Goal: Task Accomplishment & Management: Use online tool/utility

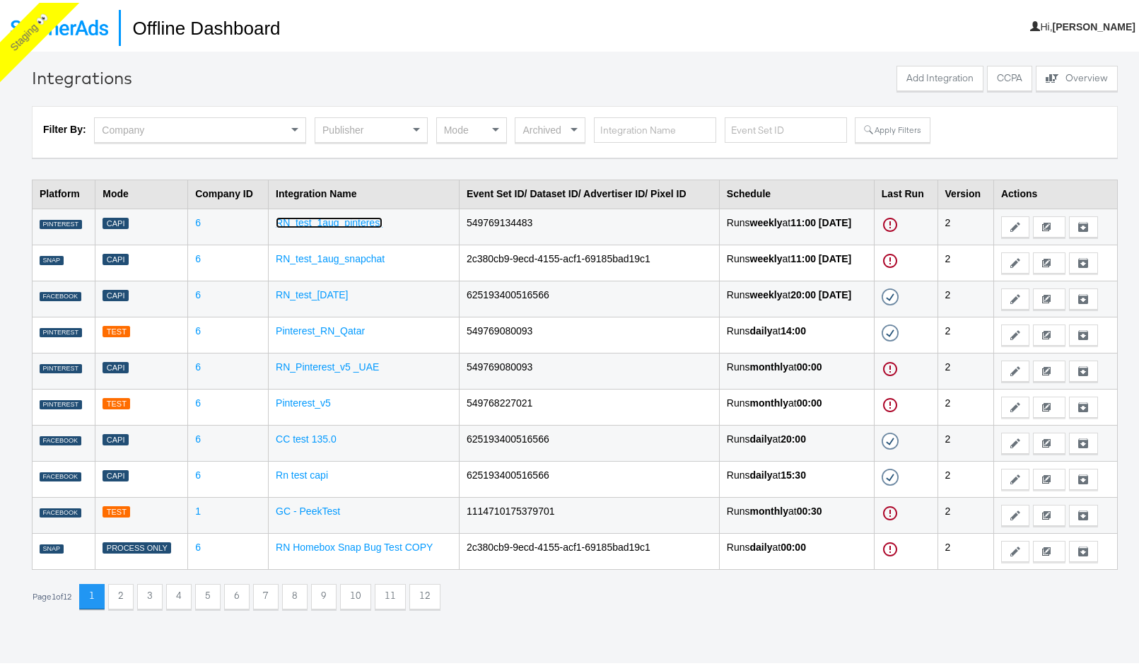
click at [319, 221] on link "RN_test_1aug_pinterest" at bounding box center [329, 219] width 107 height 11
click at [334, 253] on link "RN_test_1aug_snapchat" at bounding box center [330, 255] width 109 height 11
click at [283, 292] on link "RN_test_[DATE]" at bounding box center [312, 291] width 72 height 11
click at [348, 124] on div "Publisher" at bounding box center [371, 127] width 112 height 24
click at [896, 137] on button "Apply Filters" at bounding box center [892, 126] width 75 height 25
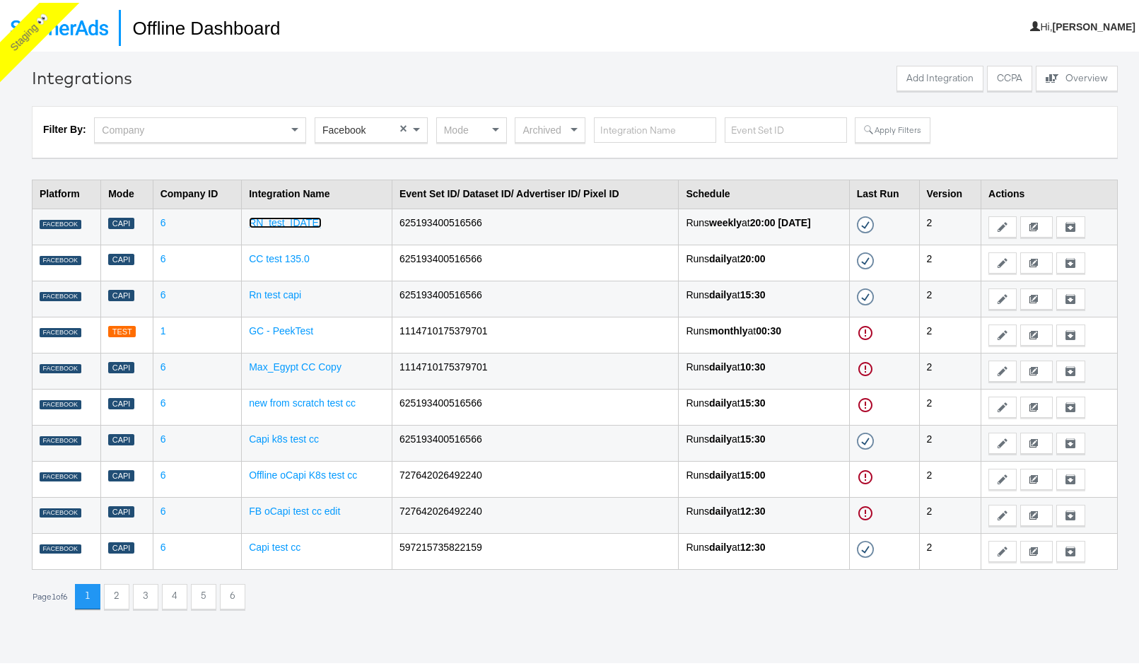
click at [253, 218] on link "RN_test_[DATE]" at bounding box center [285, 219] width 72 height 11
click at [262, 251] on link "CC test 135.0" at bounding box center [279, 255] width 61 height 11
click at [997, 227] on icon at bounding box center [1002, 224] width 10 height 10
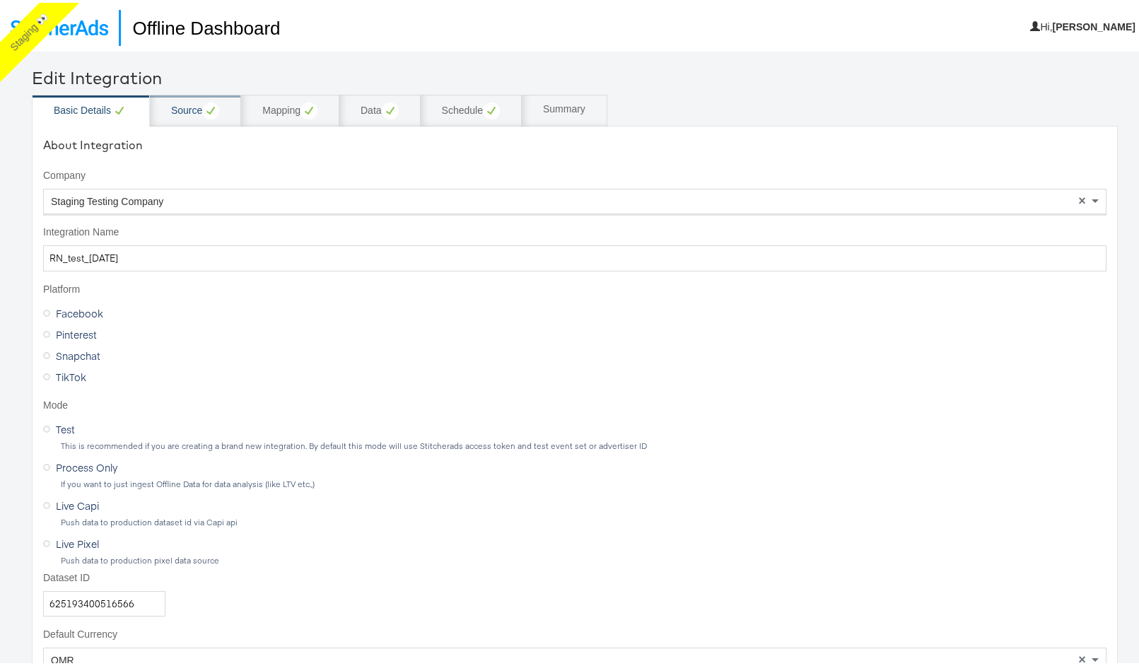
click at [183, 120] on div "Source" at bounding box center [195, 108] width 91 height 32
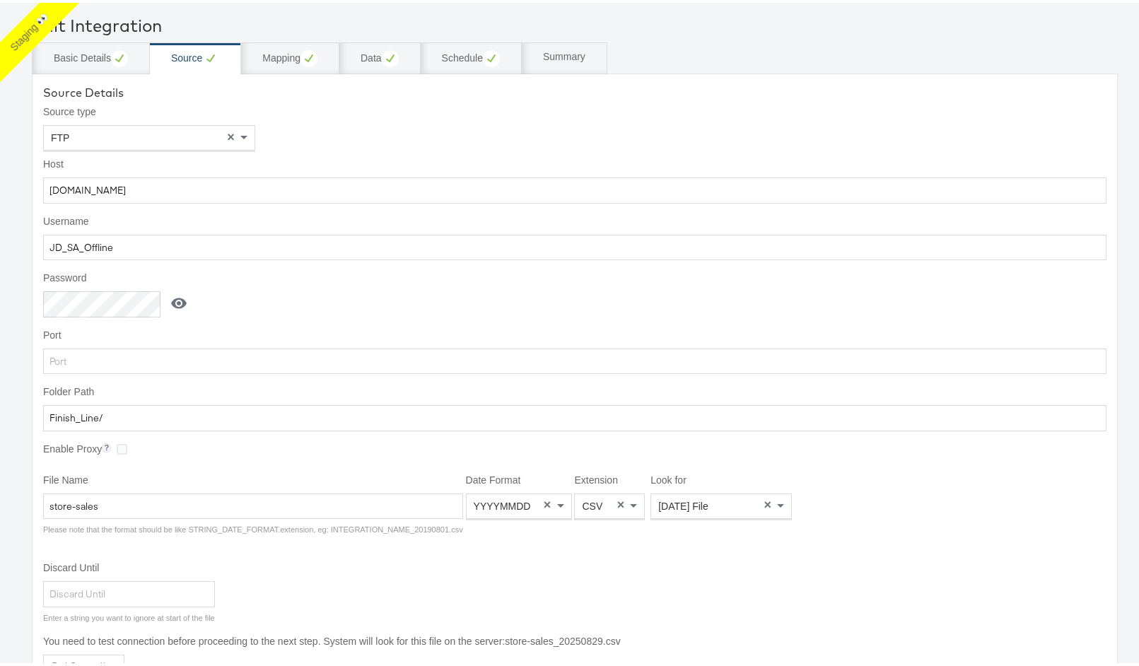
scroll to position [106, 0]
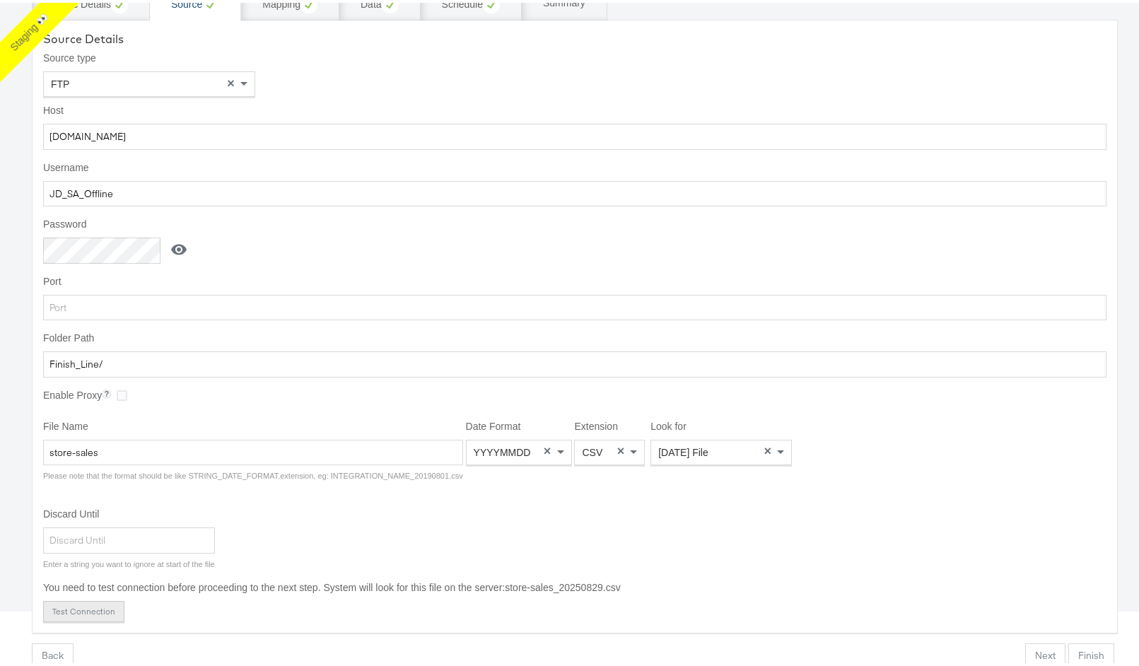
click at [83, 611] on button "Test Connection" at bounding box center [83, 608] width 81 height 21
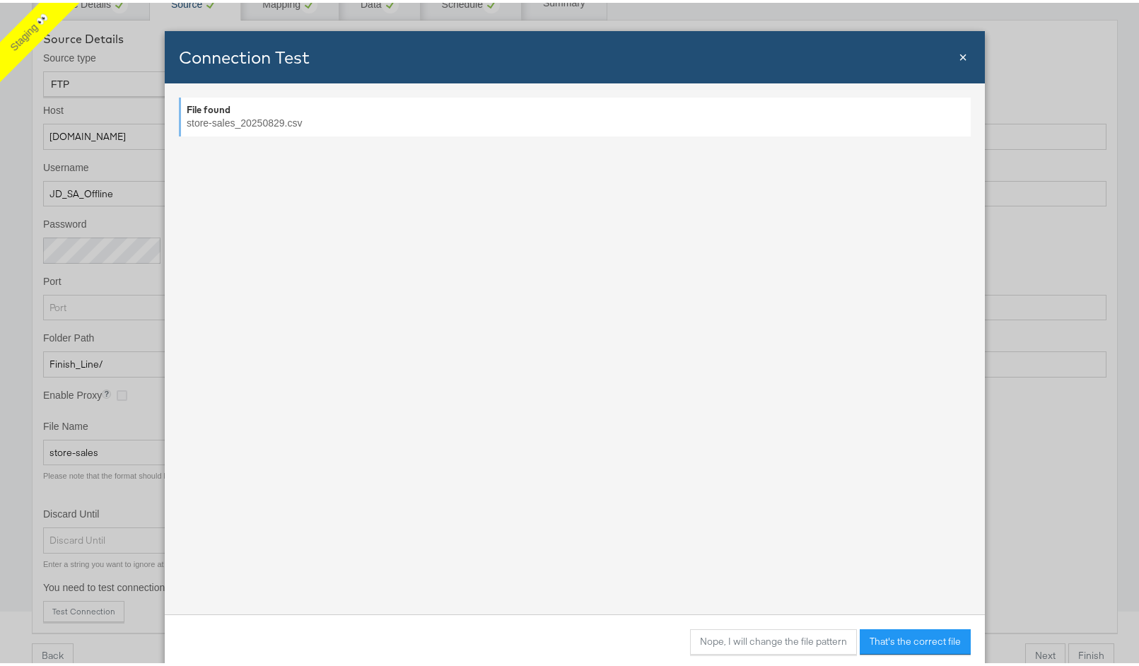
click at [958, 55] on span "×" at bounding box center [962, 55] width 8 height 16
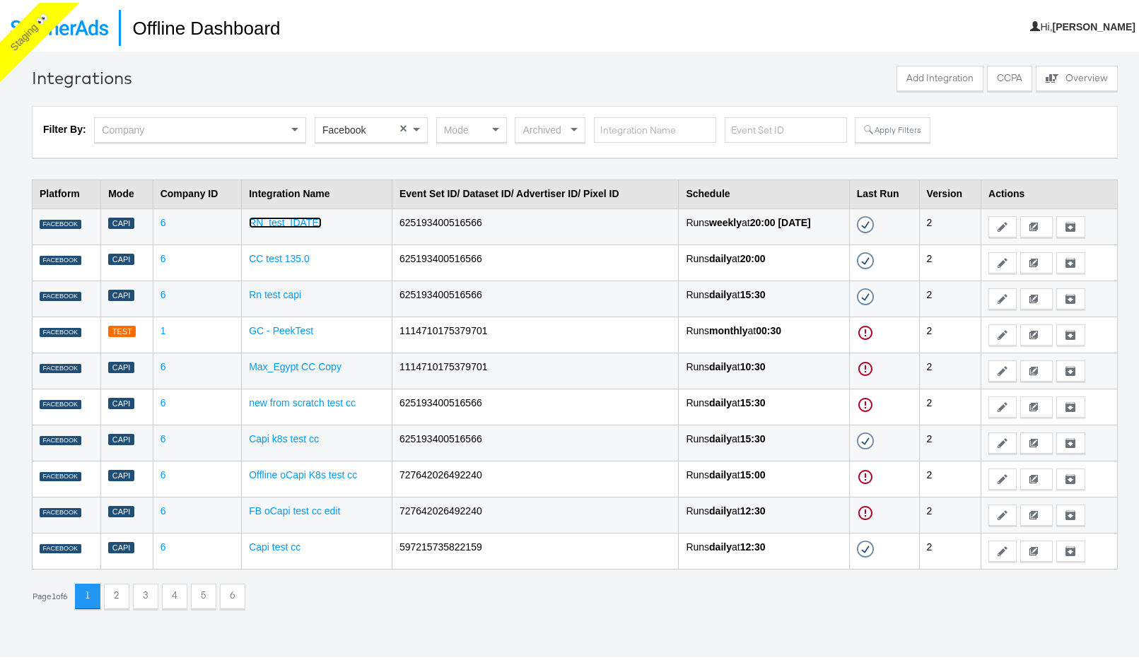
click at [252, 218] on link "RN_test_[DATE]" at bounding box center [285, 219] width 72 height 11
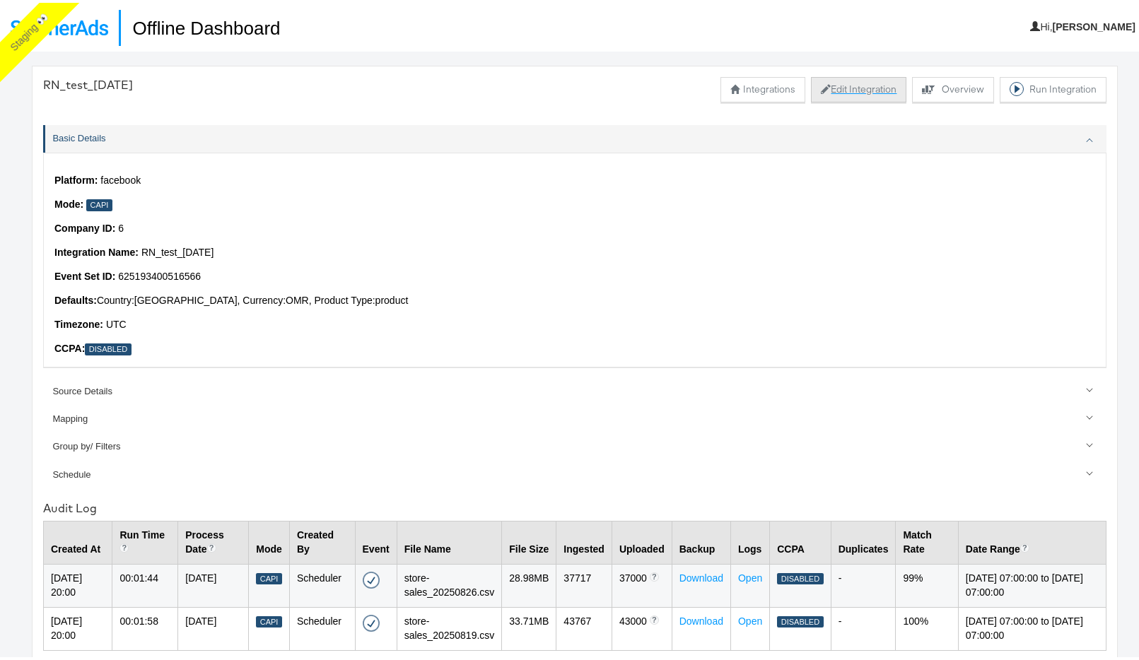
click at [864, 83] on button "Edit Integration" at bounding box center [858, 86] width 95 height 25
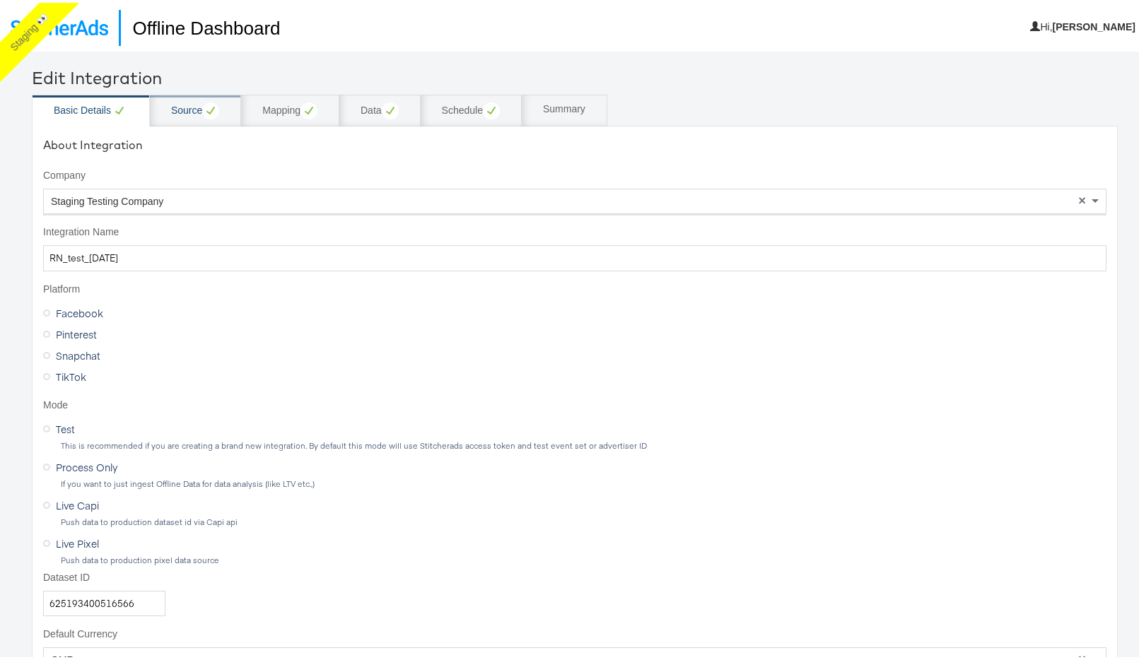
click at [190, 107] on div "Source" at bounding box center [195, 108] width 48 height 17
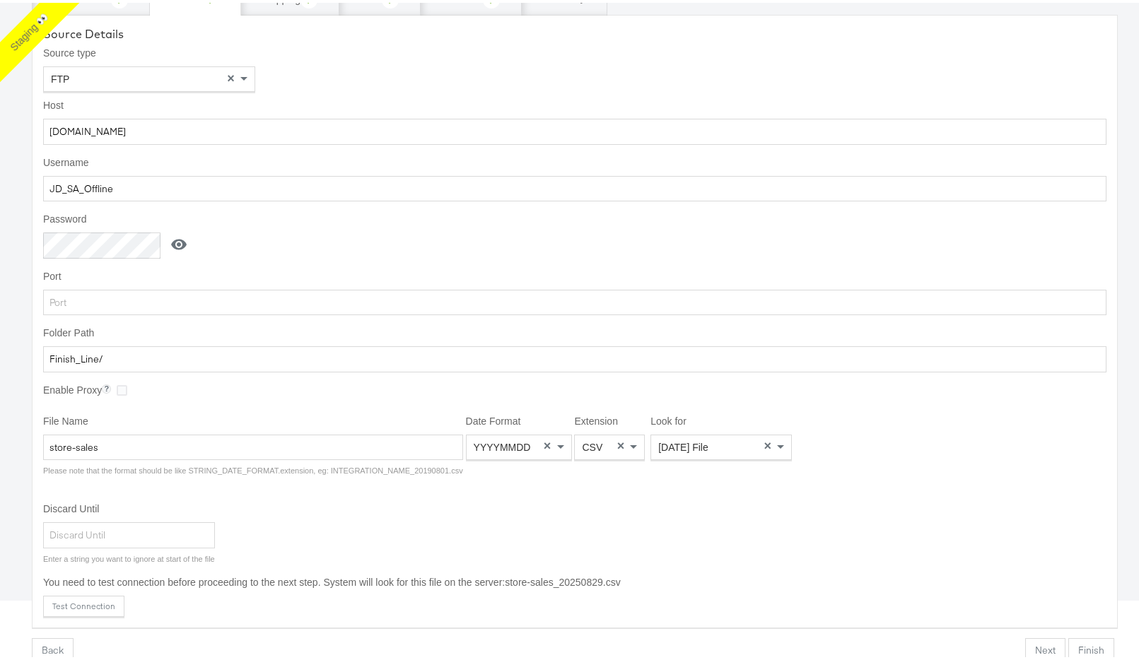
scroll to position [112, 0]
click at [107, 604] on button "Test Connection" at bounding box center [83, 602] width 81 height 21
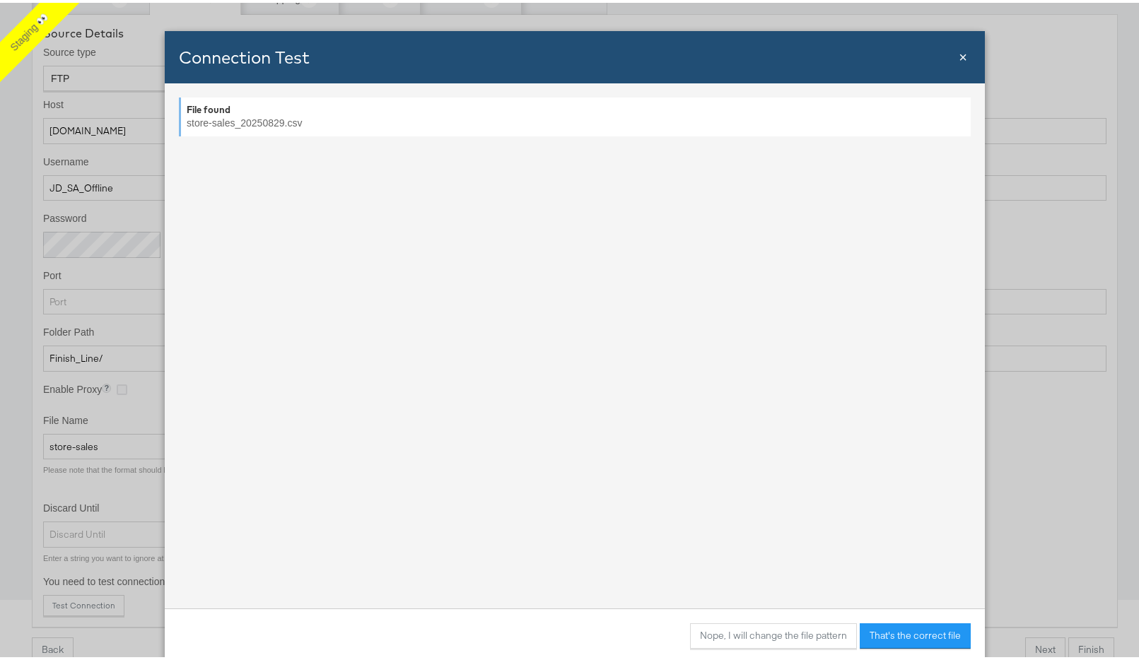
click at [958, 59] on span "×" at bounding box center [962, 55] width 8 height 16
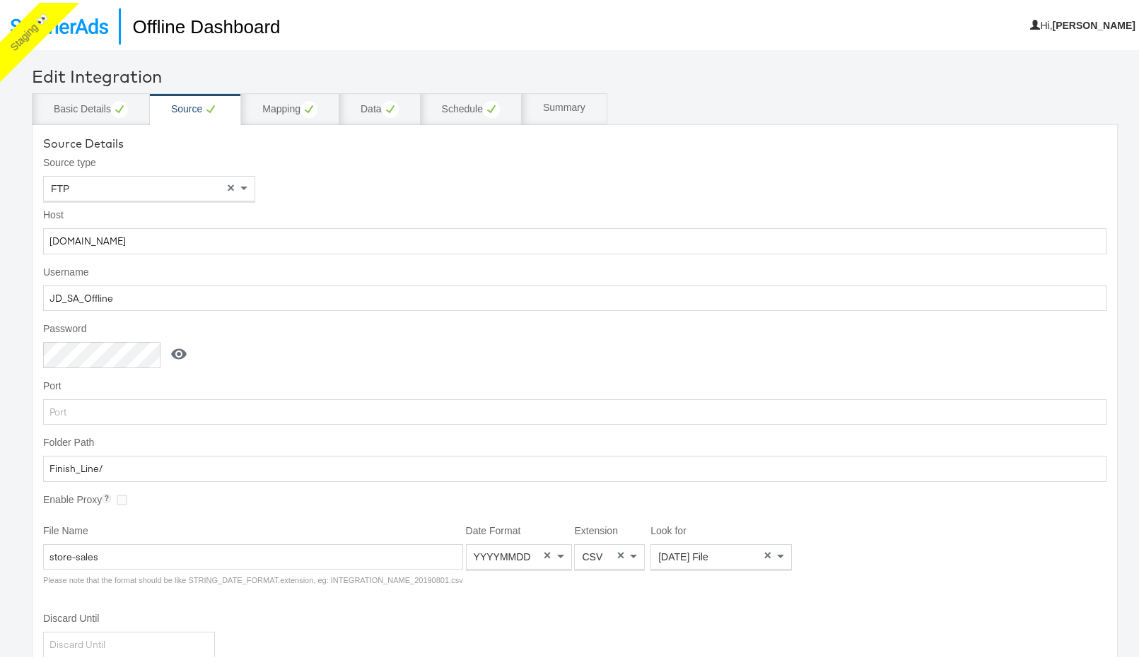
scroll to position [0, 0]
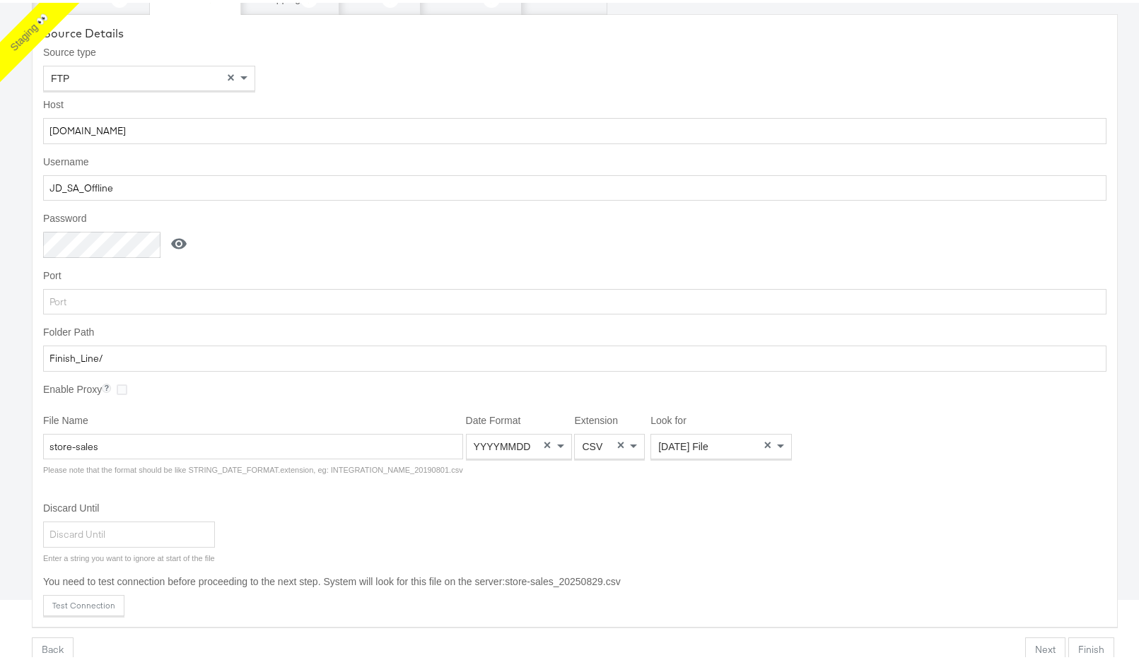
click at [93, 105] on label "Host" at bounding box center [574, 102] width 1063 height 14
click at [93, 115] on input "stitcherads.brickftp.com" at bounding box center [574, 128] width 1063 height 26
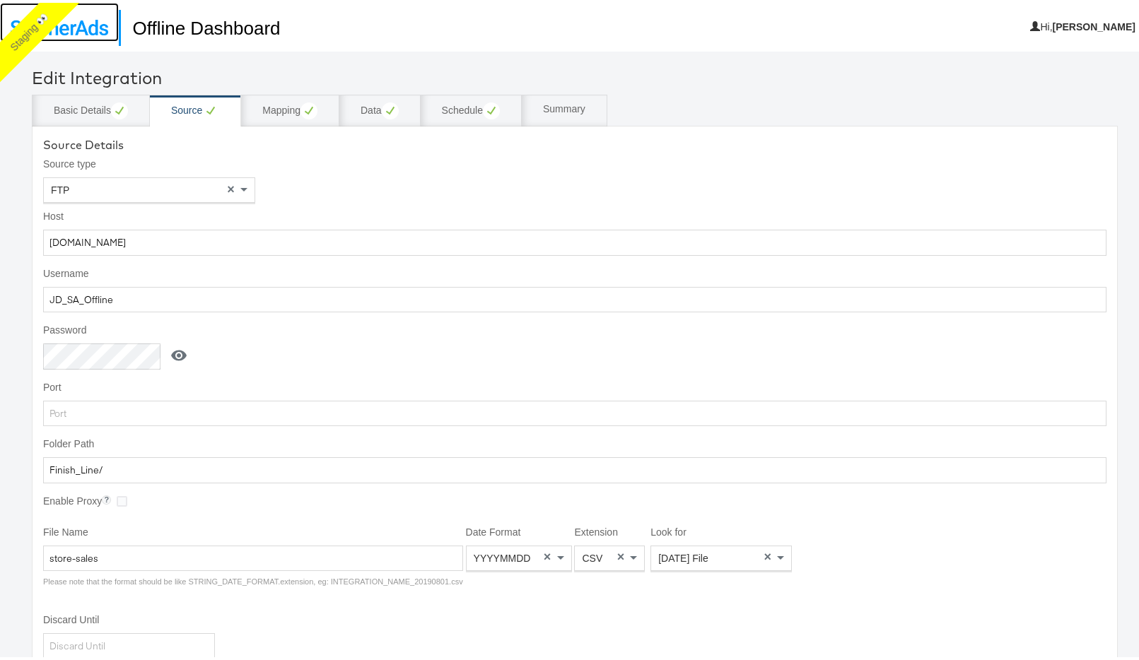
click at [65, 35] on link at bounding box center [59, 19] width 119 height 39
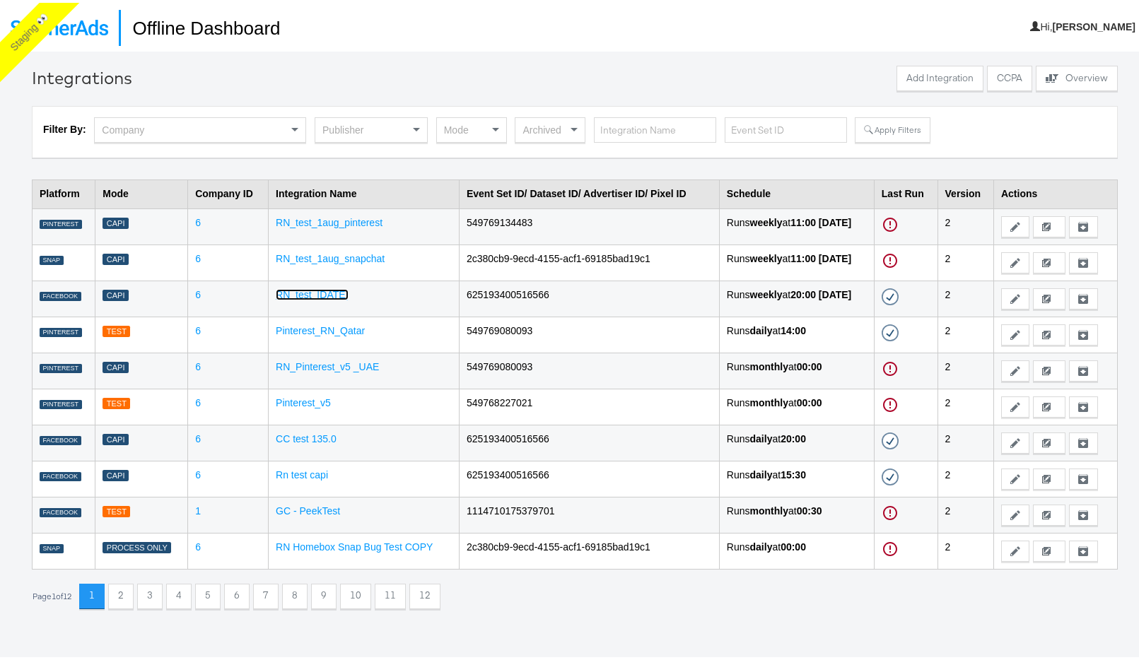
click at [312, 289] on link "RN_test_[DATE]" at bounding box center [312, 291] width 72 height 11
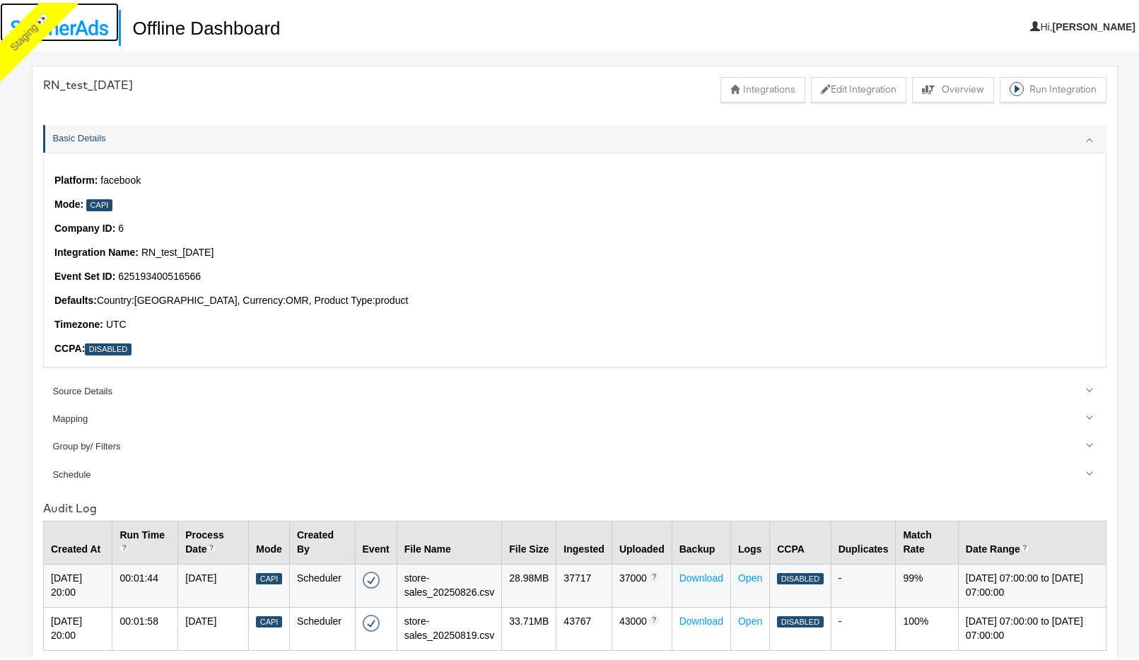
click at [95, 28] on img at bounding box center [60, 25] width 98 height 16
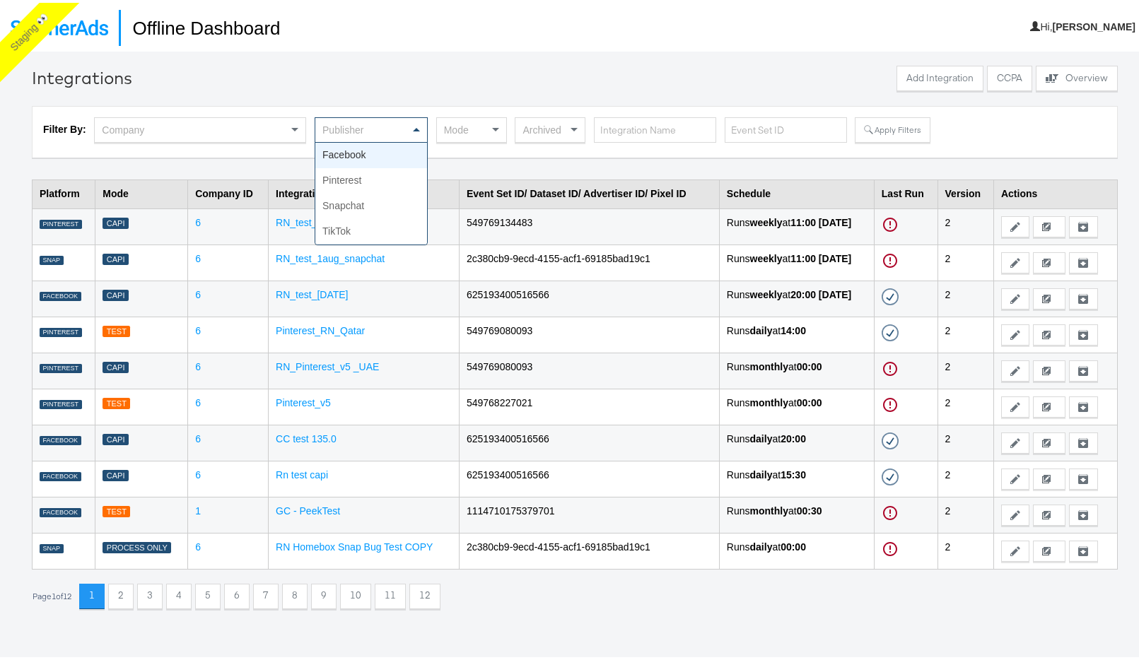
click at [372, 119] on div "Publisher" at bounding box center [371, 127] width 112 height 24
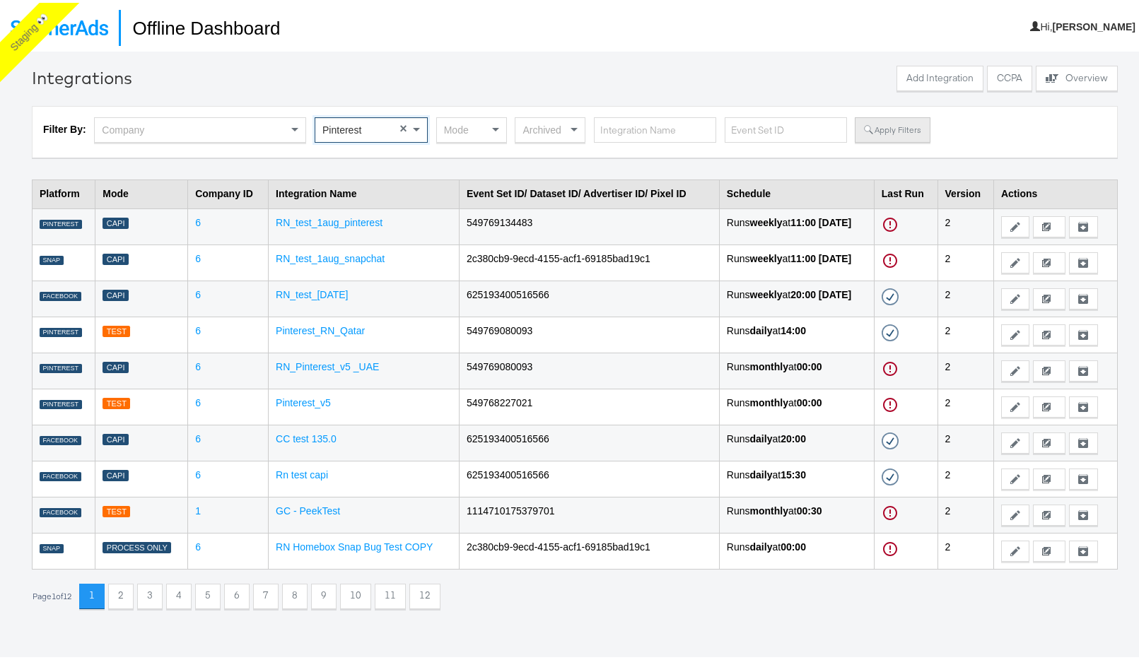
click at [883, 124] on button "Apply Filters" at bounding box center [892, 126] width 75 height 25
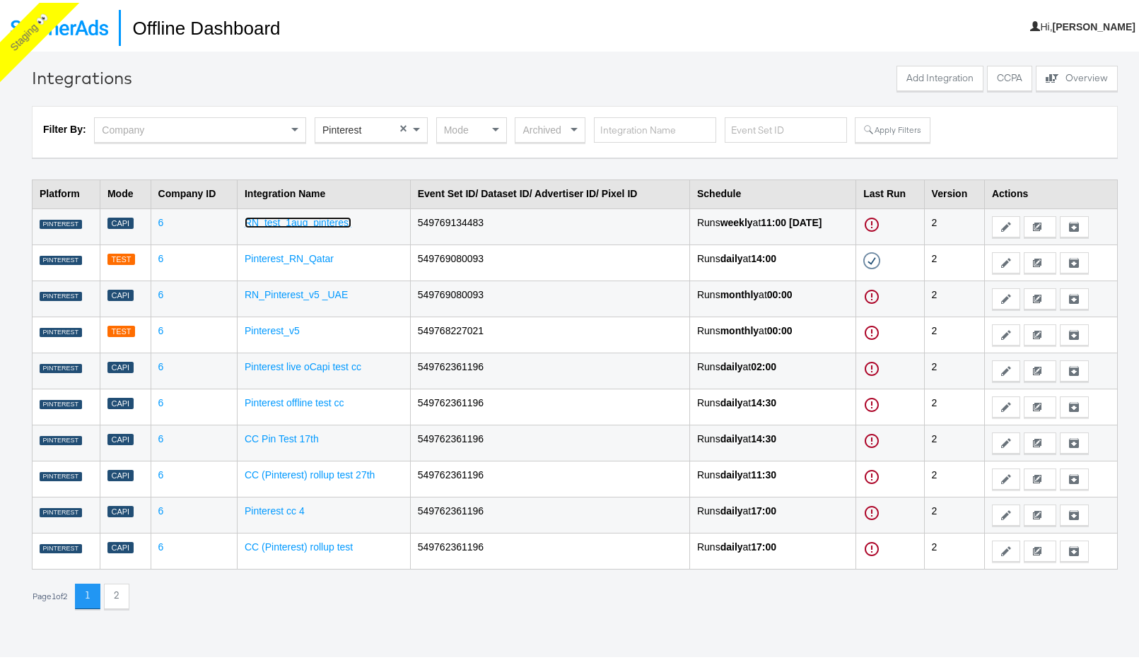
click at [303, 219] on link "RN_test_1aug_pinterest" at bounding box center [298, 219] width 107 height 11
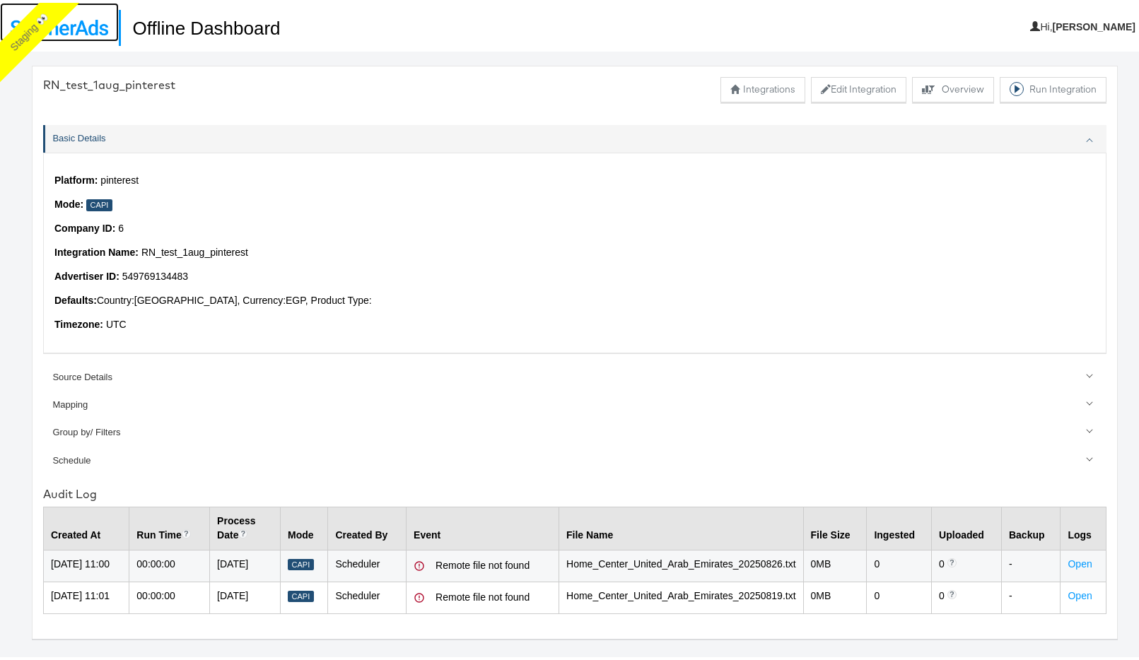
click at [73, 31] on img at bounding box center [60, 25] width 98 height 16
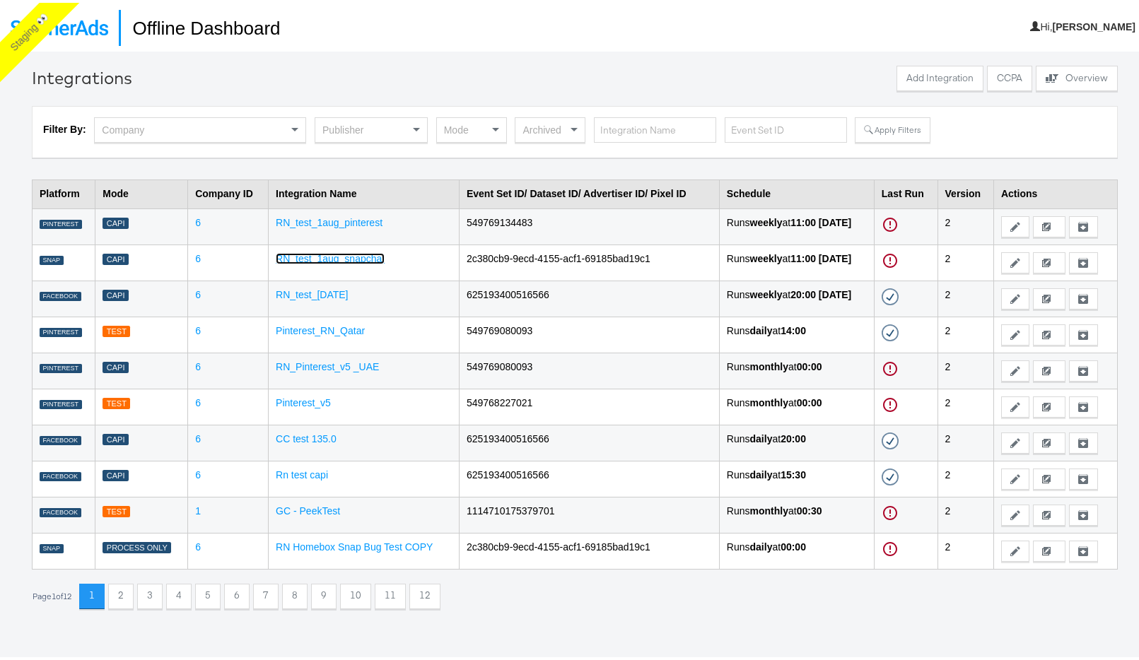
click at [321, 256] on link "RN_test_1aug_snapchat" at bounding box center [330, 255] width 109 height 11
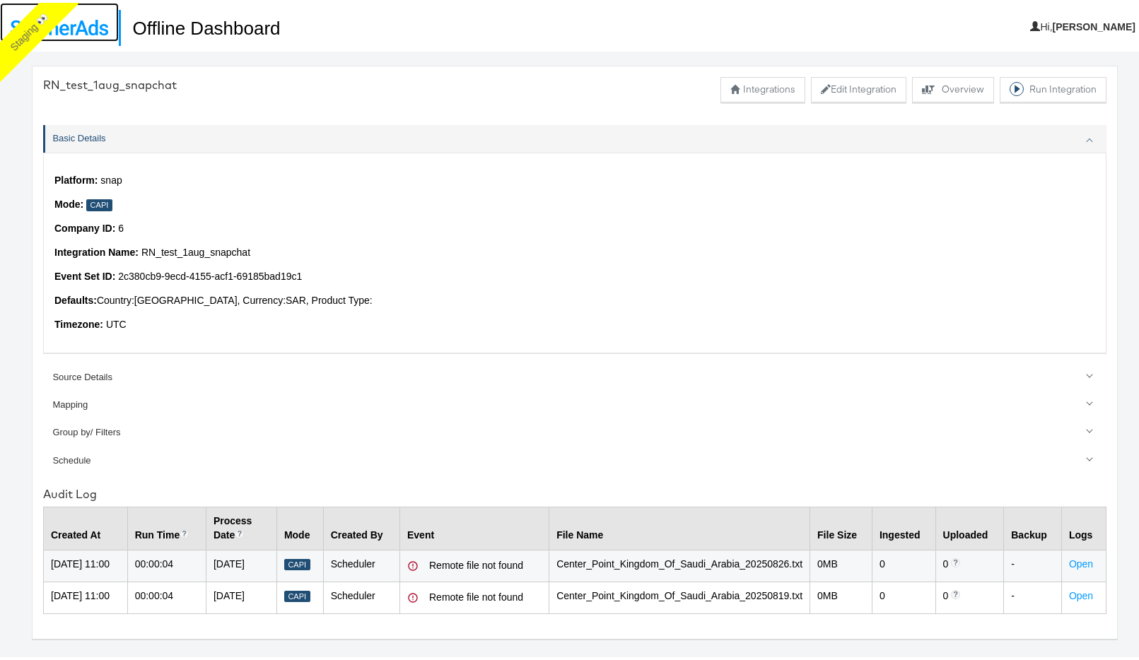
click at [71, 23] on img at bounding box center [60, 25] width 98 height 16
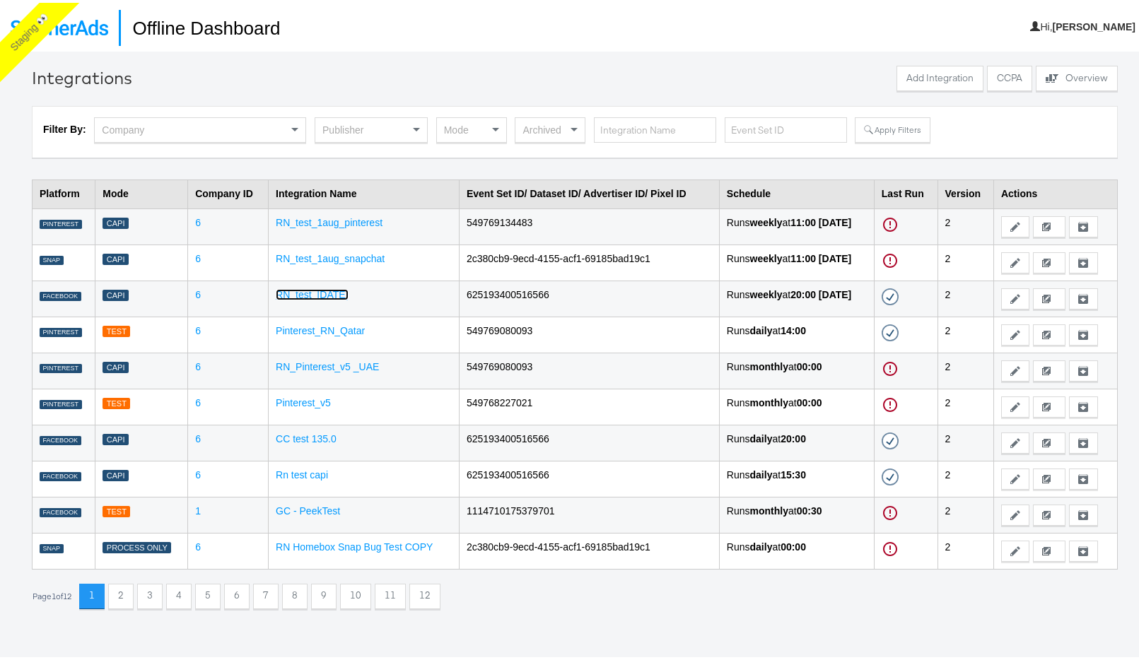
click at [310, 292] on link "RN_test_[DATE]" at bounding box center [312, 291] width 72 height 11
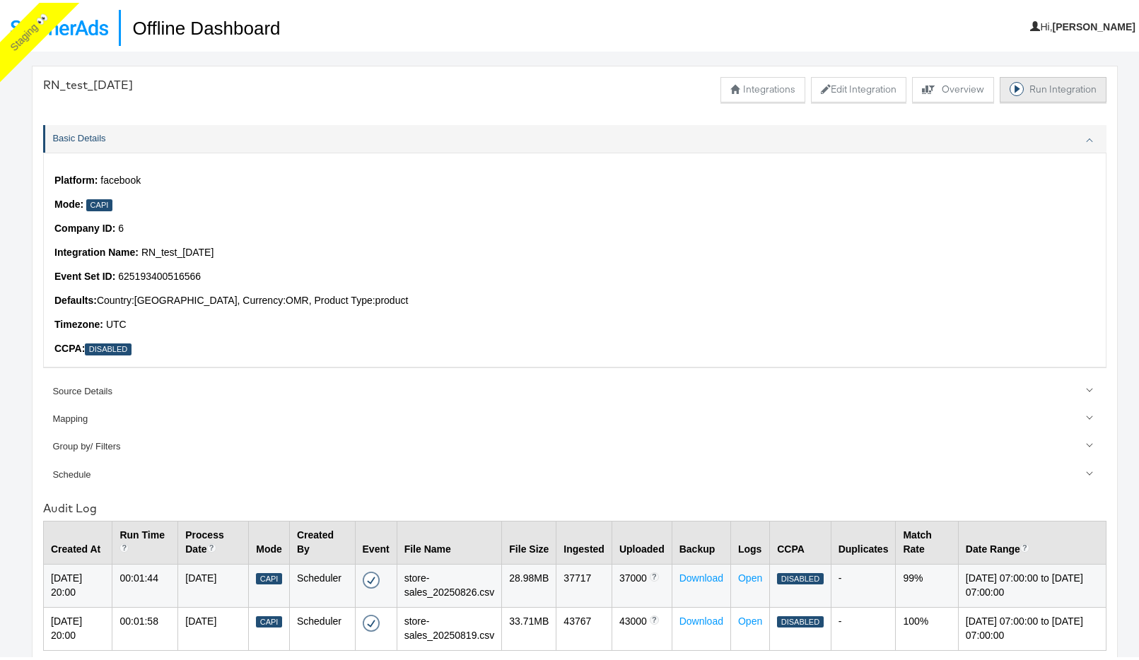
click at [1021, 89] on button "Run Integration" at bounding box center [1052, 86] width 107 height 25
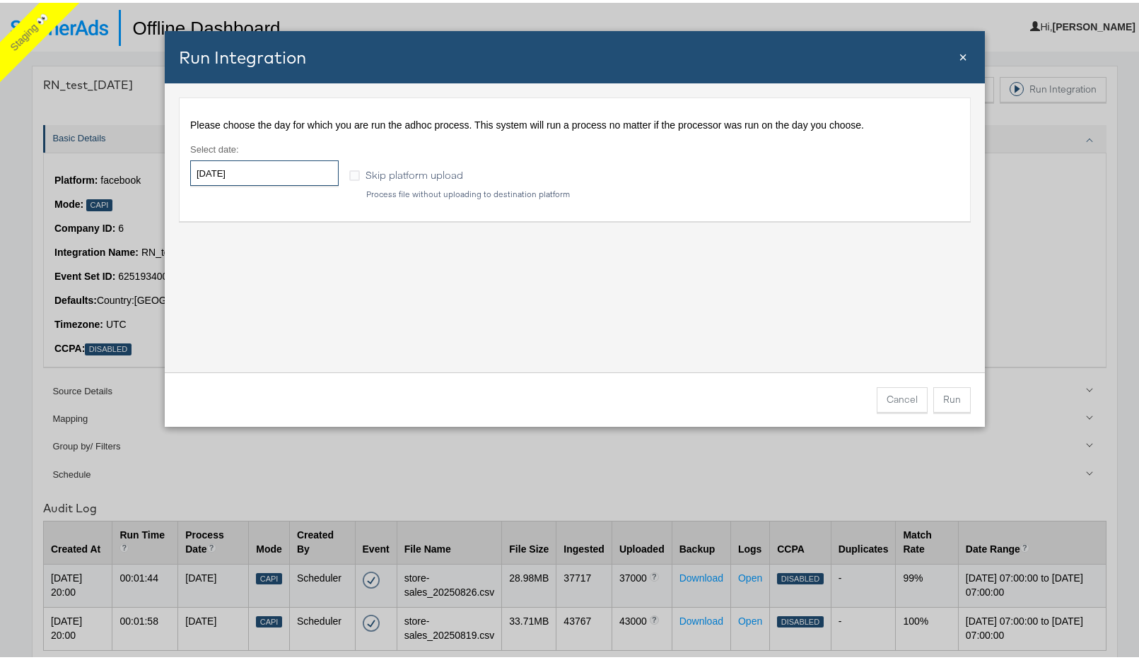
click at [244, 177] on input "2025-08-29" at bounding box center [264, 170] width 148 height 25
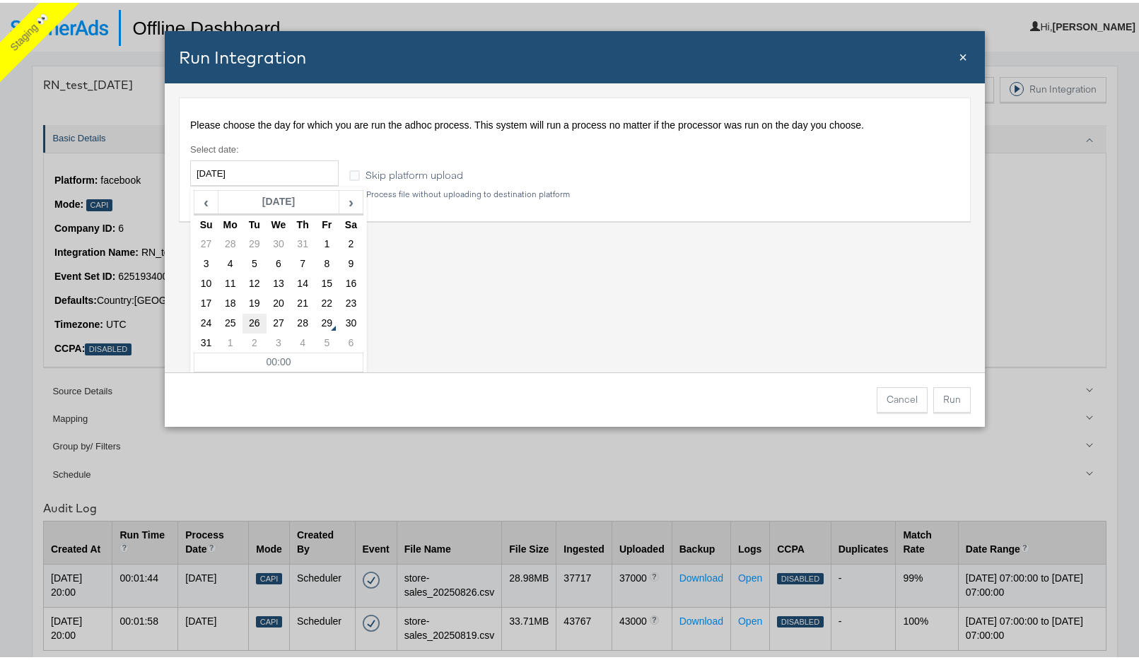
click at [242, 319] on td "26" at bounding box center [254, 321] width 24 height 20
type input "2025-08-26"
click at [949, 399] on button "Run" at bounding box center [951, 396] width 37 height 25
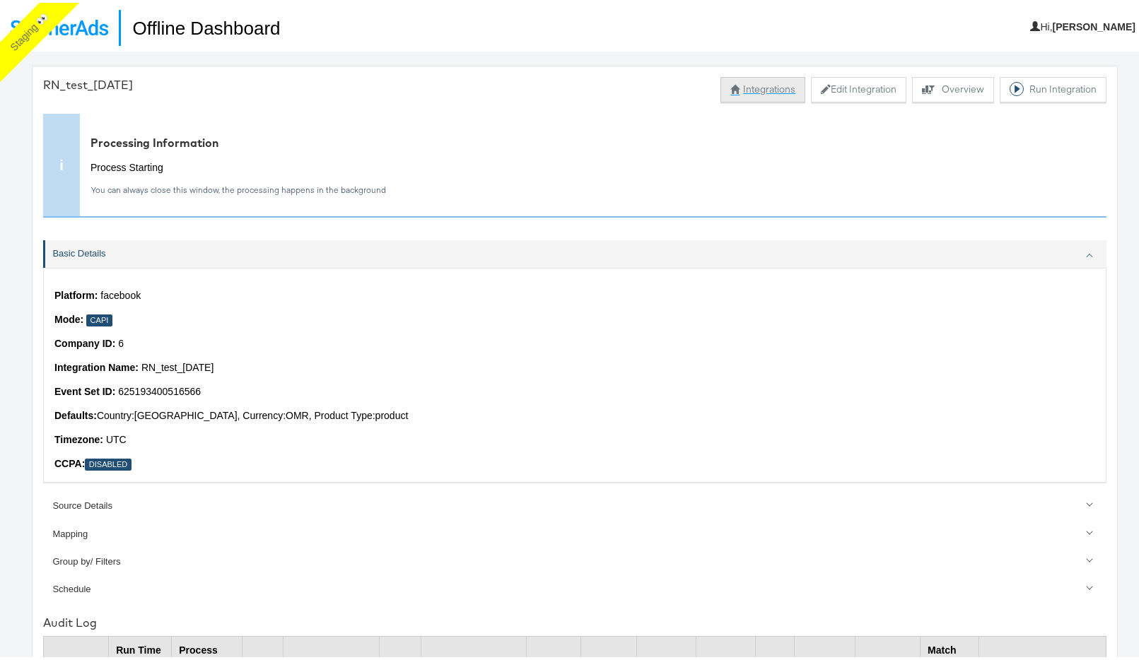
click at [738, 83] on button "Integrations" at bounding box center [762, 86] width 85 height 25
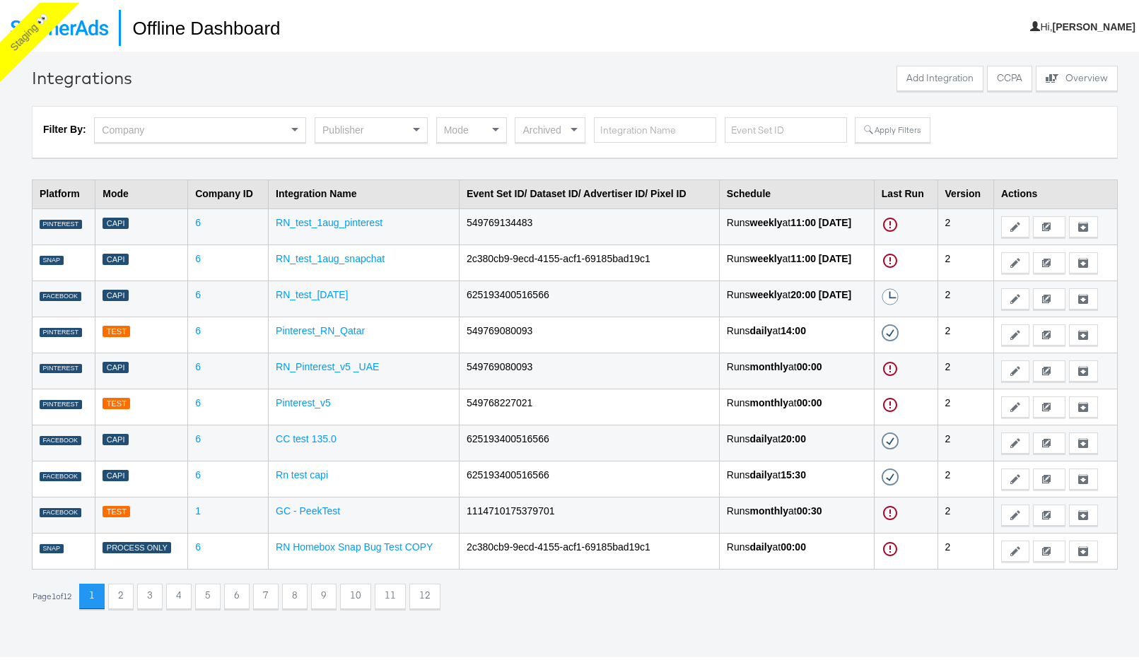
click at [351, 134] on div "Publisher" at bounding box center [371, 127] width 112 height 24
click at [886, 131] on button "Apply Filters" at bounding box center [892, 126] width 75 height 25
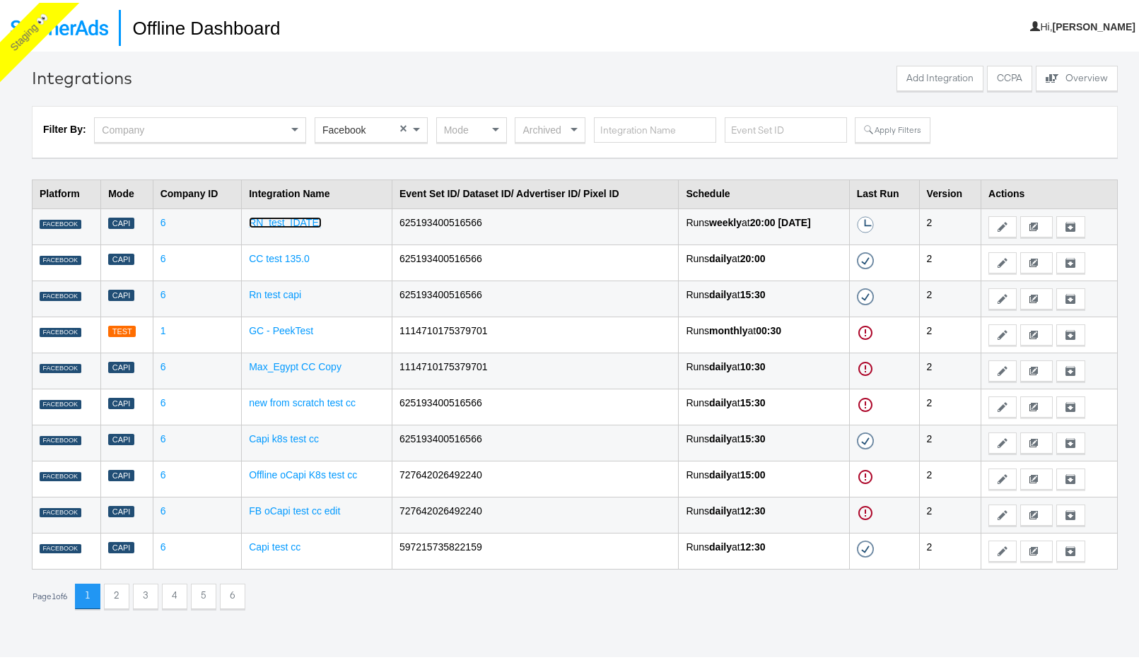
click at [249, 217] on link "RN_test_[DATE]" at bounding box center [285, 219] width 72 height 11
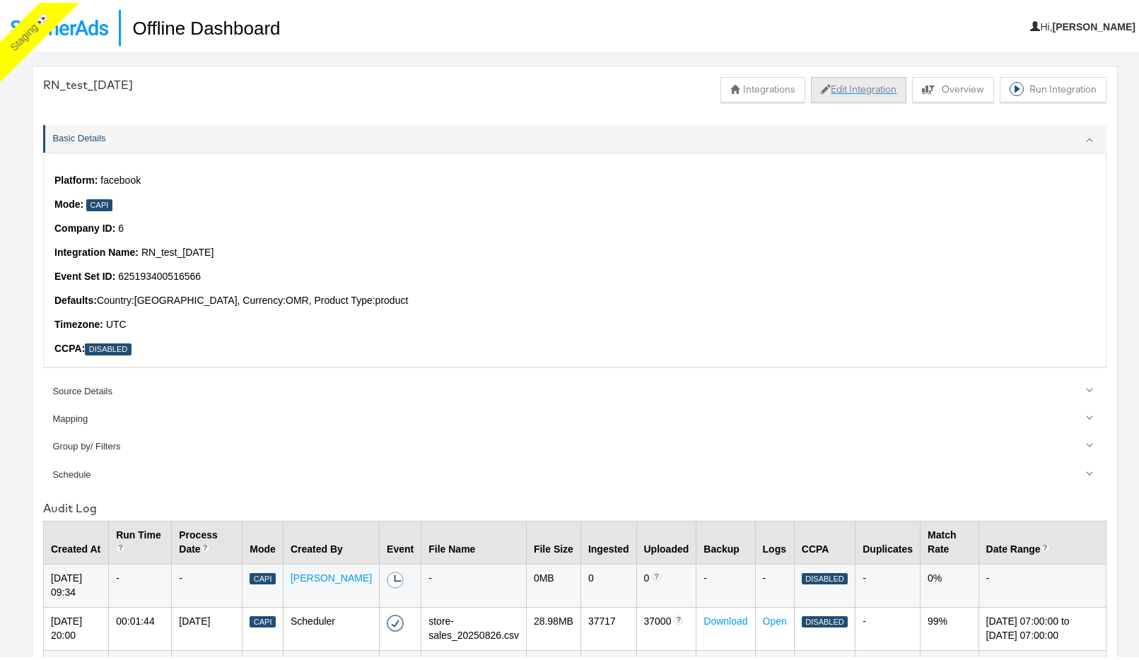
click at [839, 91] on button "Edit Integration" at bounding box center [858, 86] width 95 height 25
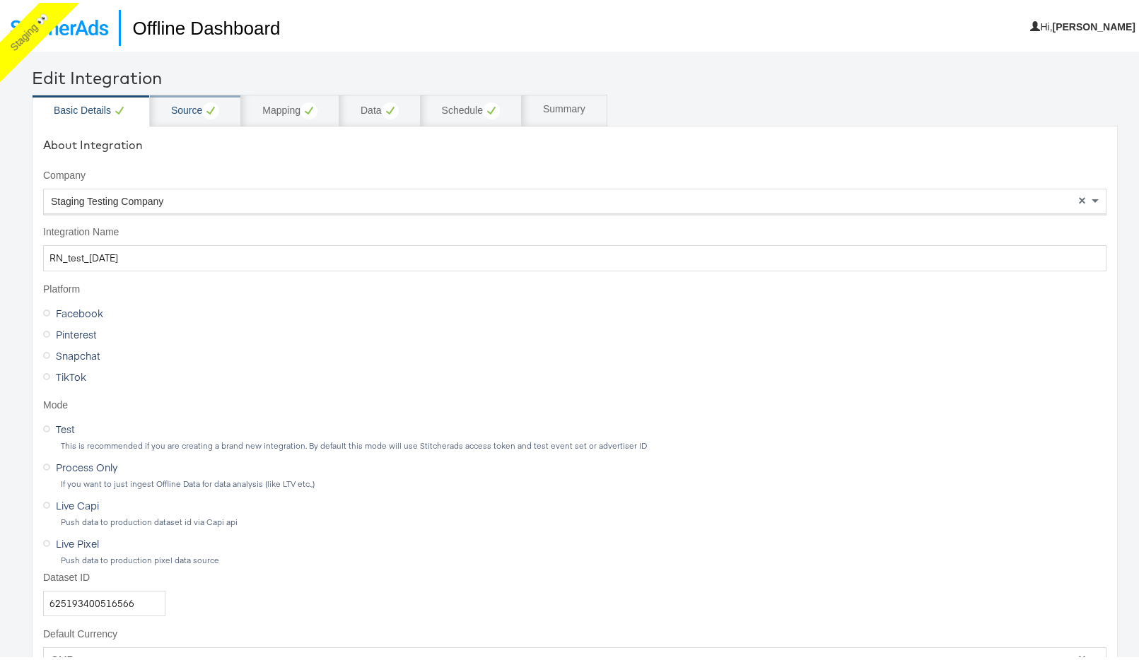
click at [177, 100] on div "Source" at bounding box center [195, 108] width 48 height 17
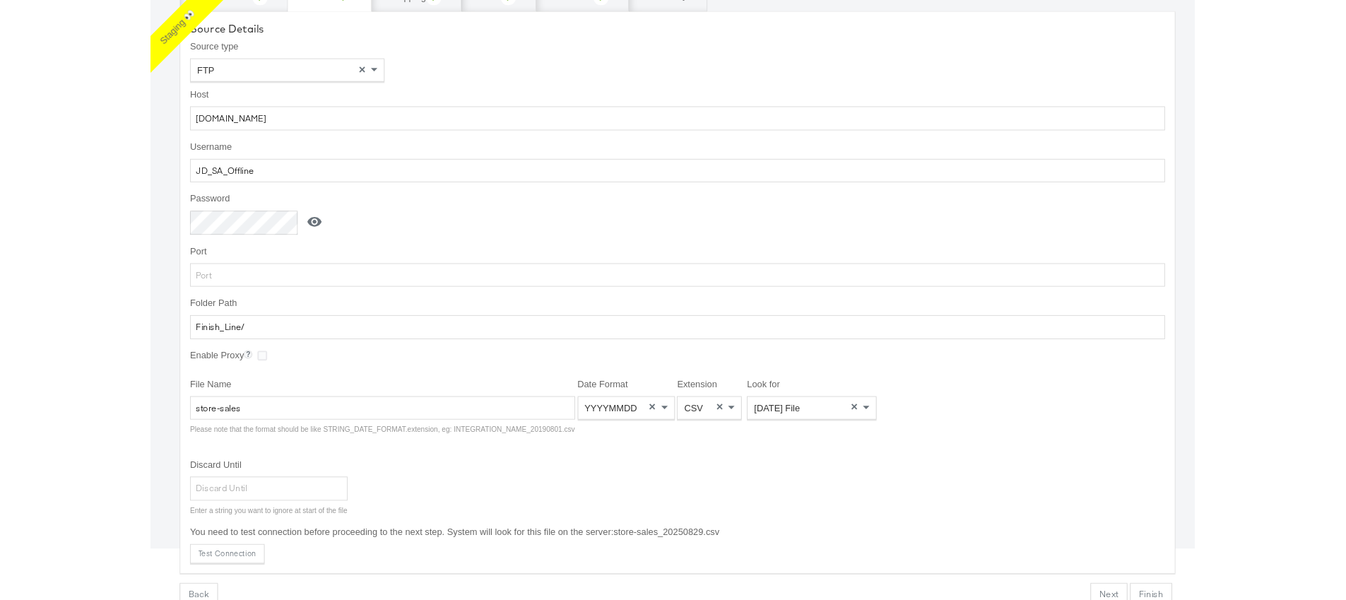
scroll to position [112, 0]
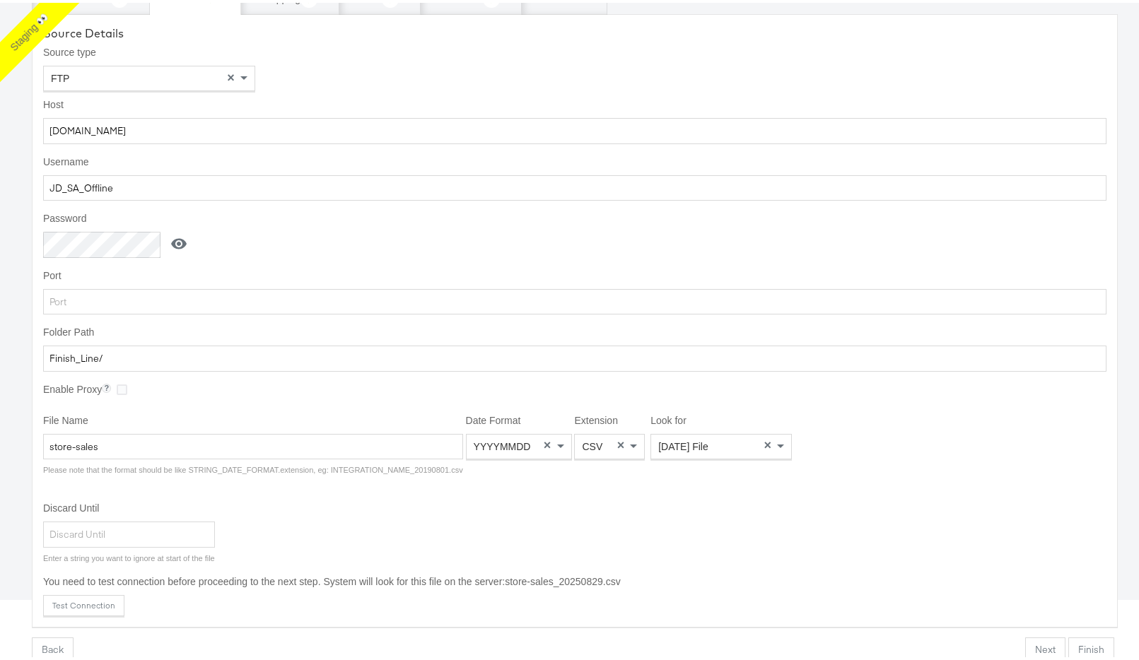
click at [90, 583] on label "You need to test connection before proceeding to the next step. System will loo…" at bounding box center [574, 579] width 1063 height 14
click at [88, 591] on div "Source Details Source type FTP × Host stitcherads.brickftp.com Username JD_SA_O…" at bounding box center [575, 317] width 1086 height 613
click at [88, 595] on button "Test Connection" at bounding box center [83, 602] width 81 height 21
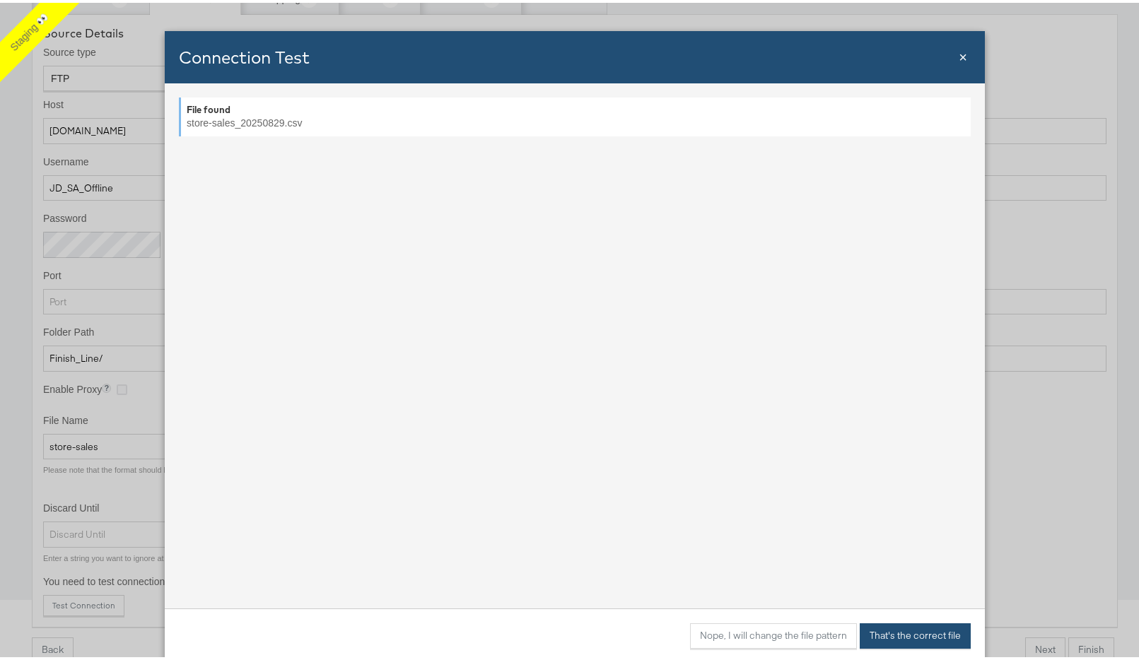
click at [883, 622] on button "That's the correct file" at bounding box center [914, 633] width 111 height 25
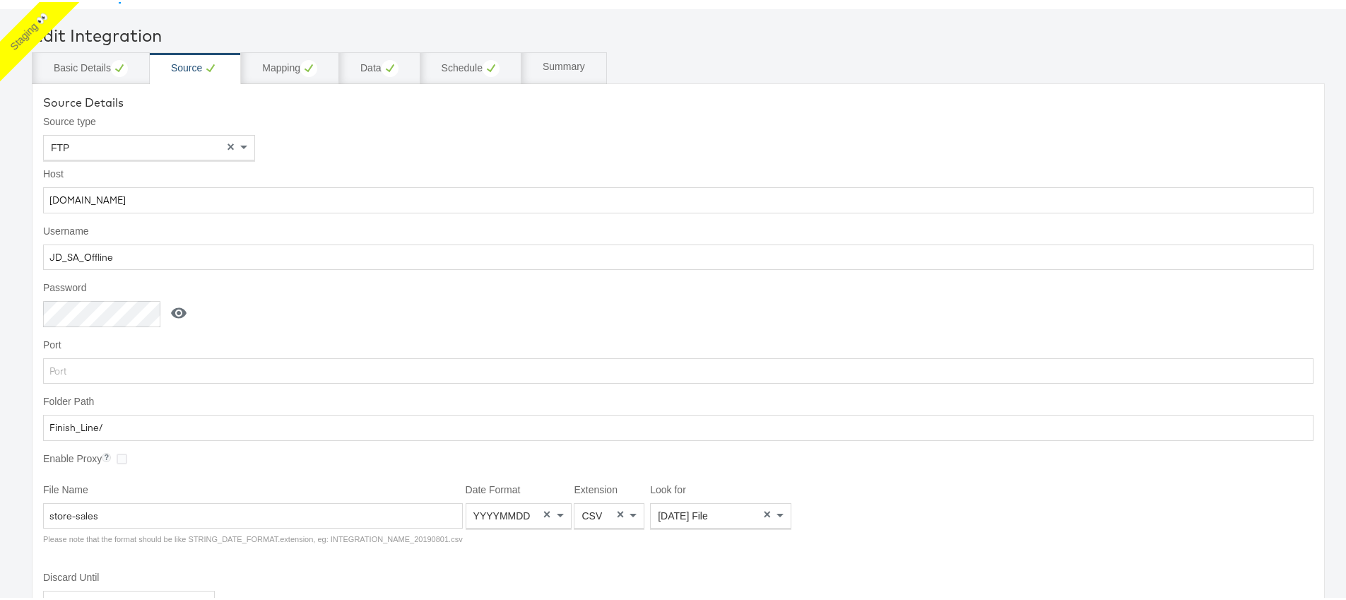
scroll to position [0, 0]
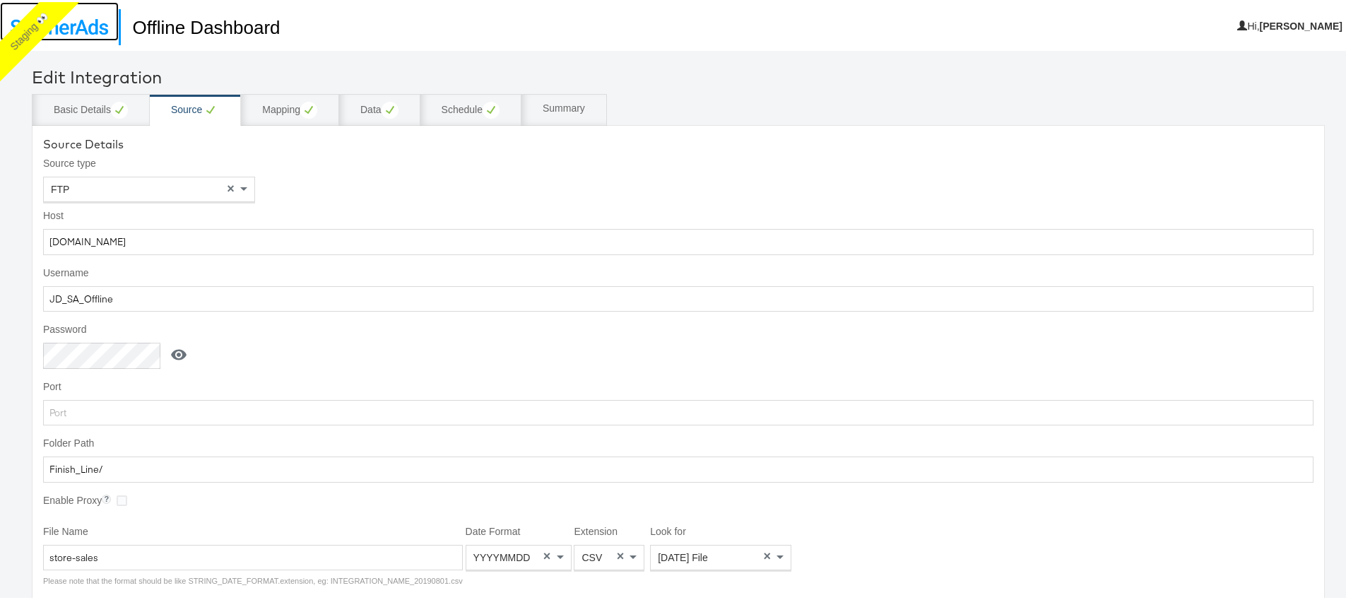
click at [100, 33] on link at bounding box center [59, 19] width 119 height 39
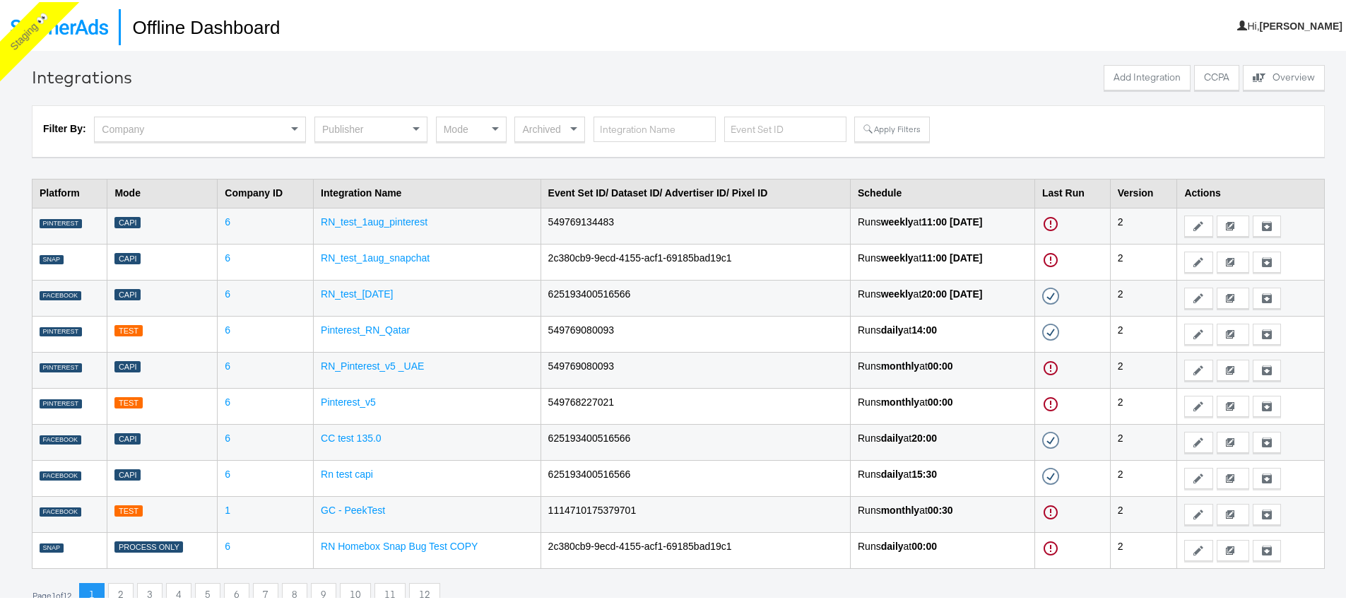
click at [357, 225] on td "RN_test_1aug_pinterest" at bounding box center [428, 224] width 228 height 36
click at [372, 269] on td "RN_test_1aug_snapchat" at bounding box center [428, 260] width 228 height 36
click at [340, 291] on link "RN_test_[DATE]" at bounding box center [357, 291] width 72 height 11
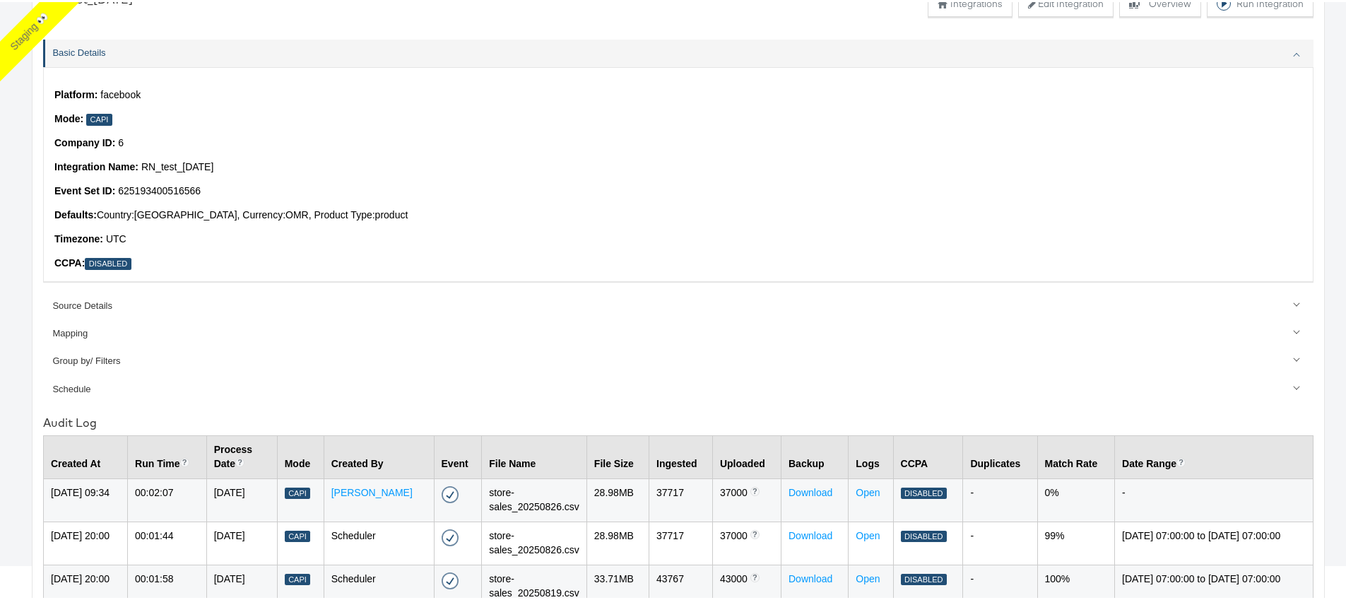
scroll to position [116, 0]
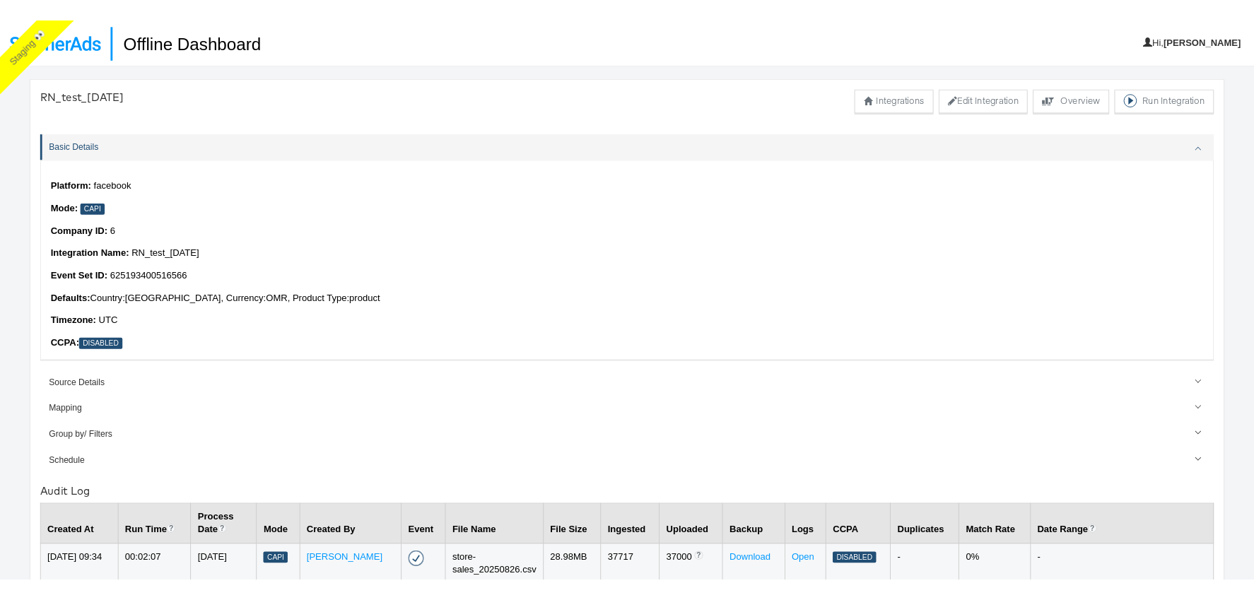
scroll to position [49, 0]
